Goal: Information Seeking & Learning: Learn about a topic

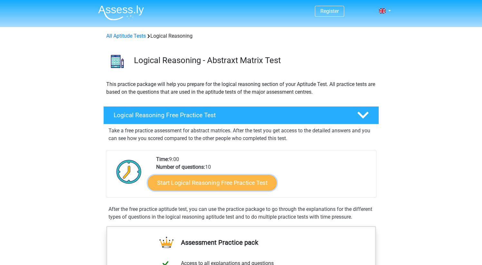
click at [236, 184] on link "Start Logical Reasoning Free Practice Test" at bounding box center [212, 182] width 129 height 15
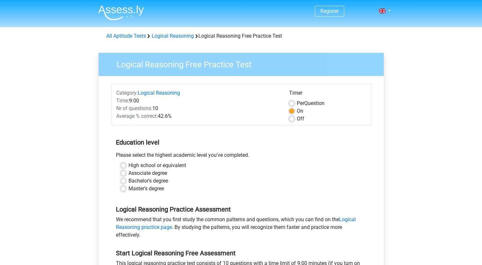
click at [129, 181] on label "Bachelor's degree" at bounding box center [149, 181] width 40 height 8
click at [123, 181] on input "Bachelor's degree" at bounding box center [123, 180] width 5 height 6
radio input "true"
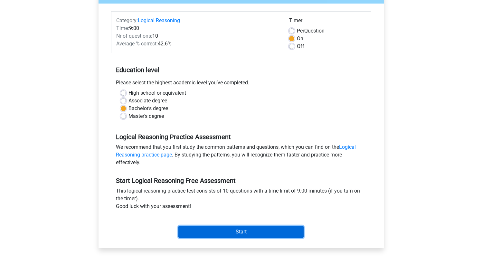
click at [254, 232] on input "Start" at bounding box center [241, 232] width 125 height 12
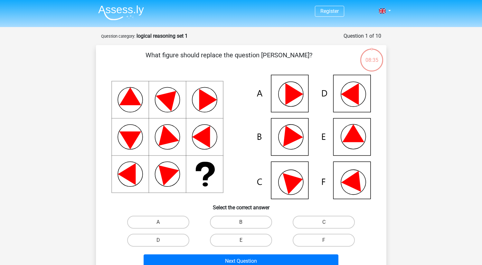
click at [359, 186] on icon at bounding box center [354, 179] width 27 height 25
click at [331, 239] on label "F" at bounding box center [324, 240] width 62 height 13
click at [328, 240] on input "F" at bounding box center [326, 242] width 4 height 4
radio input "true"
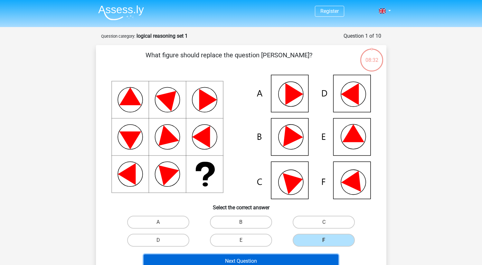
click at [285, 258] on button "Next Question" at bounding box center [241, 262] width 195 height 14
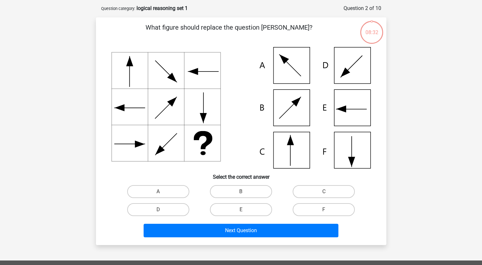
scroll to position [32, 0]
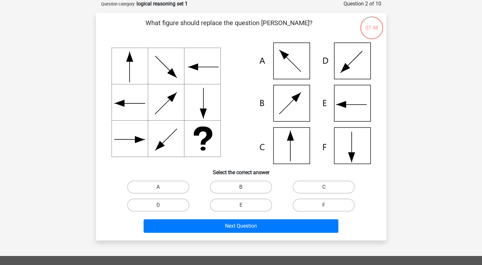
click at [329, 187] on label "C" at bounding box center [324, 187] width 62 height 13
click at [328, 187] on input "C" at bounding box center [326, 189] width 4 height 4
radio input "true"
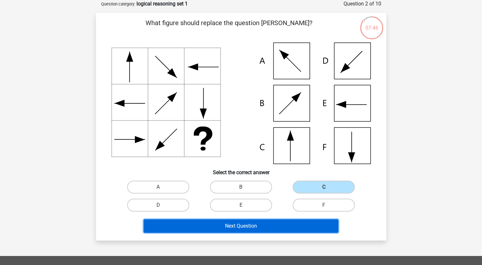
click at [314, 224] on button "Next Question" at bounding box center [241, 226] width 195 height 14
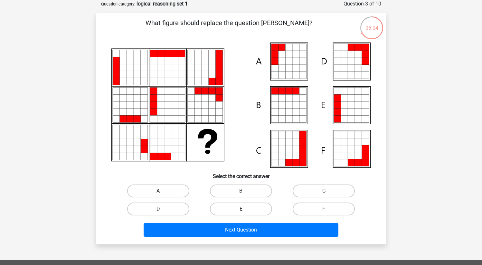
click at [164, 195] on label "A" at bounding box center [158, 191] width 62 height 13
click at [162, 195] on input "A" at bounding box center [160, 193] width 4 height 4
radio input "true"
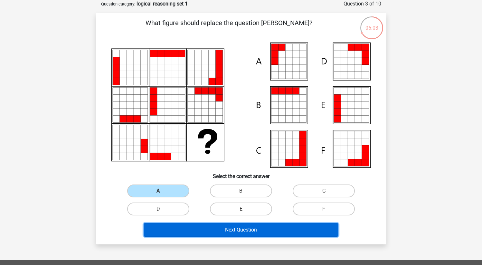
click at [186, 228] on button "Next Question" at bounding box center [241, 230] width 195 height 14
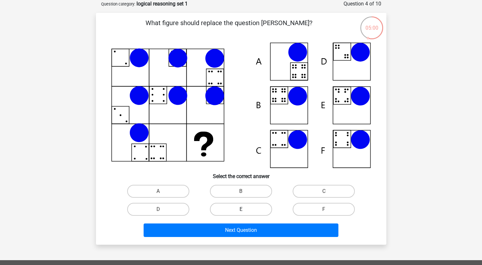
click at [253, 209] on label "E" at bounding box center [241, 209] width 62 height 13
click at [245, 209] on input "E" at bounding box center [243, 211] width 4 height 4
radio input "true"
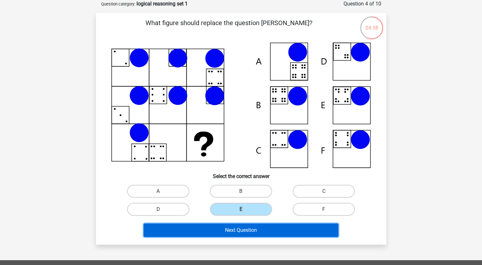
click at [264, 228] on button "Next Question" at bounding box center [241, 231] width 195 height 14
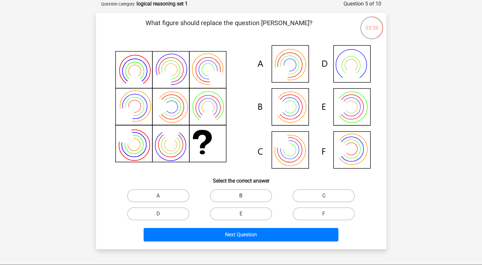
click at [251, 197] on label "B" at bounding box center [241, 196] width 62 height 13
click at [245, 197] on input "B" at bounding box center [243, 198] width 4 height 4
radio input "true"
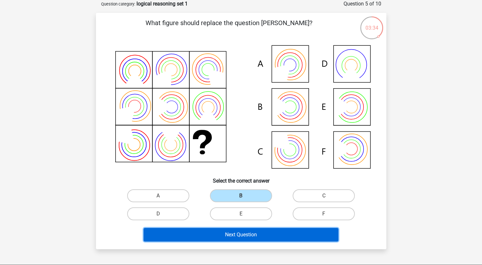
click at [264, 233] on button "Next Question" at bounding box center [241, 235] width 195 height 14
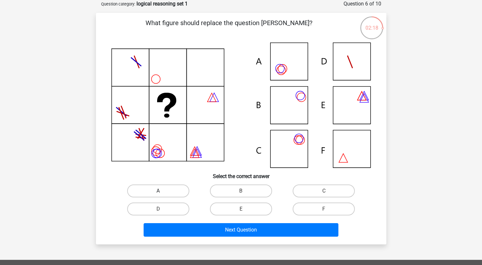
click at [162, 189] on label "A" at bounding box center [158, 191] width 62 height 13
click at [162, 191] on input "A" at bounding box center [160, 193] width 4 height 4
radio input "true"
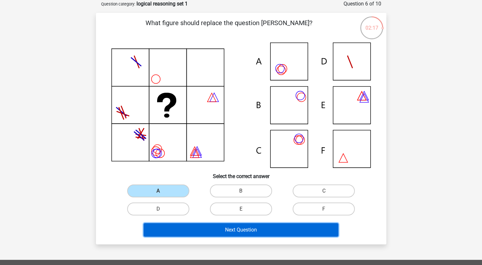
click at [178, 229] on button "Next Question" at bounding box center [241, 230] width 195 height 14
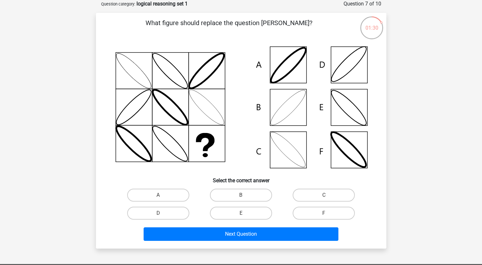
click at [162, 216] on input "D" at bounding box center [160, 215] width 4 height 4
radio input "true"
click at [177, 215] on label "D" at bounding box center [158, 213] width 62 height 13
click at [162, 215] on input "D" at bounding box center [160, 215] width 4 height 4
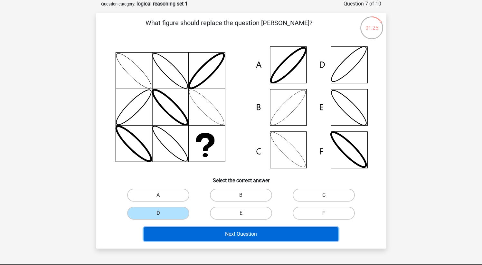
click at [200, 236] on button "Next Question" at bounding box center [241, 235] width 195 height 14
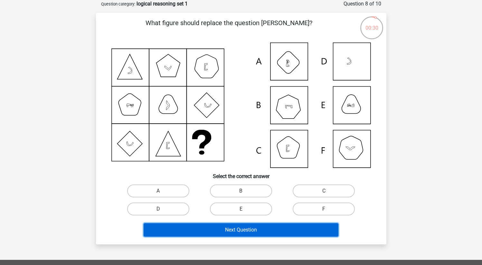
click at [280, 225] on button "Next Question" at bounding box center [241, 230] width 195 height 14
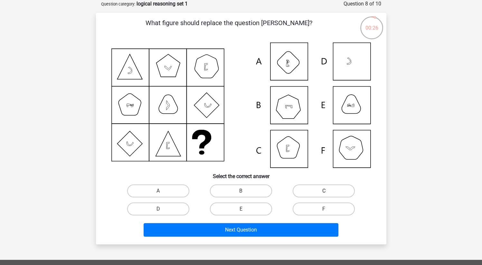
click at [323, 191] on label "C" at bounding box center [324, 191] width 62 height 13
click at [324, 191] on input "C" at bounding box center [326, 193] width 4 height 4
radio input "true"
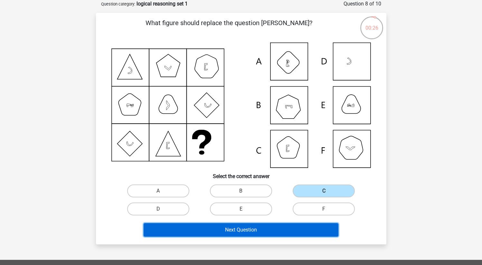
click at [298, 226] on button "Next Question" at bounding box center [241, 230] width 195 height 14
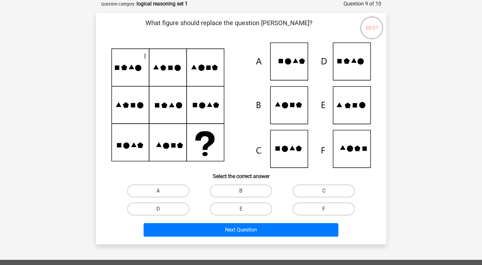
click at [322, 206] on label "F" at bounding box center [324, 209] width 62 height 13
click at [324, 209] on input "F" at bounding box center [326, 211] width 4 height 4
radio input "true"
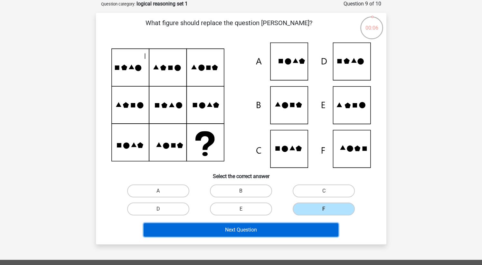
click at [316, 230] on button "Next Question" at bounding box center [241, 230] width 195 height 14
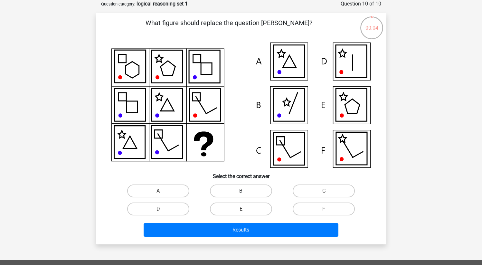
click at [257, 195] on label "B" at bounding box center [241, 191] width 62 height 13
click at [245, 195] on input "B" at bounding box center [243, 193] width 4 height 4
radio input "true"
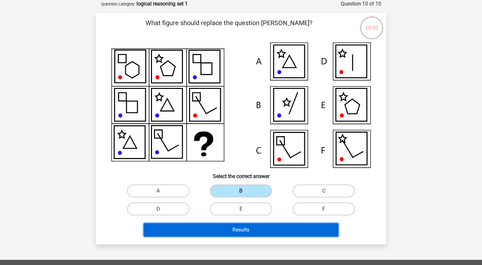
click at [256, 229] on button "Results" at bounding box center [241, 230] width 195 height 14
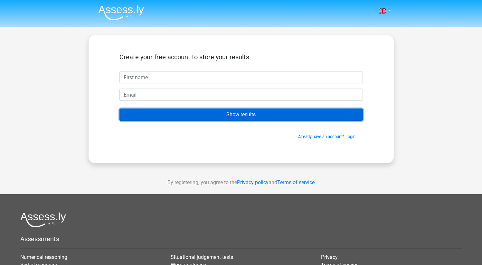
click at [223, 118] on input "Show results" at bounding box center [242, 115] width 244 height 12
